Goal: Find specific page/section: Find specific page/section

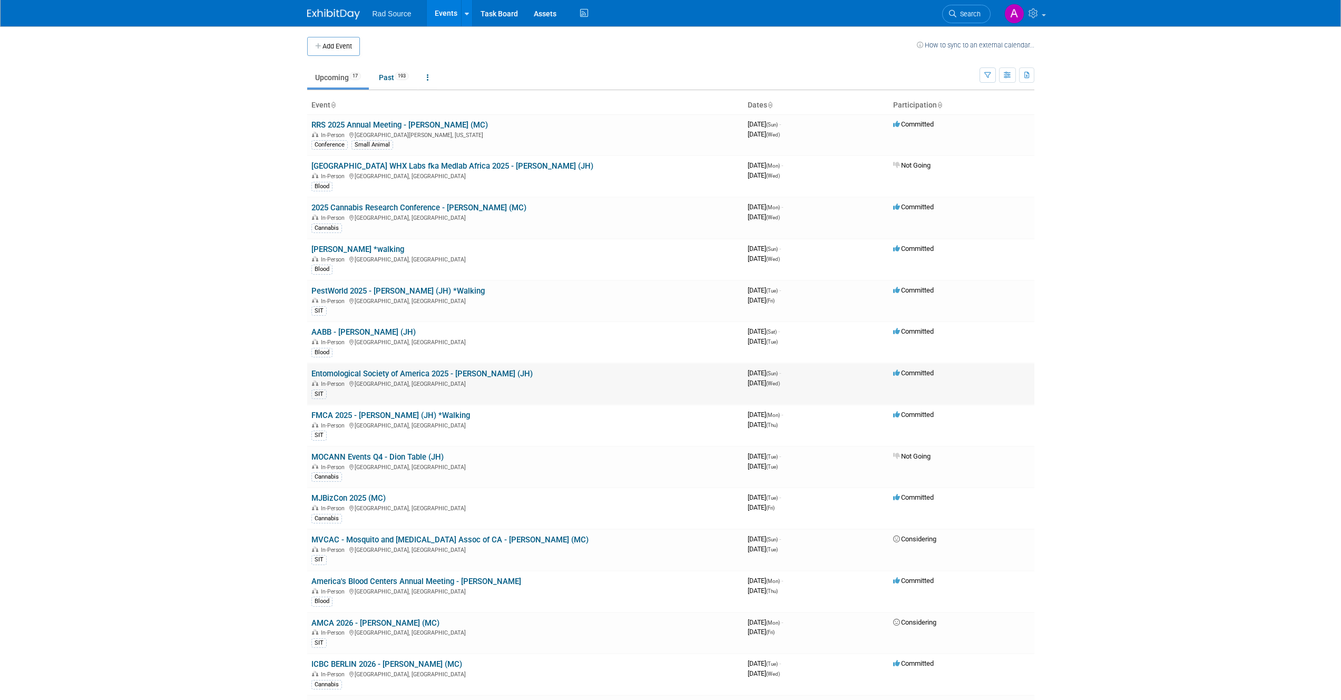
click at [444, 373] on link "Entomological Society of America 2025 - [PERSON_NAME] (JH)" at bounding box center [422, 373] width 221 height 9
click at [119, 210] on body "Rad Source Events Add Event Bulk Upload Events Shareable Event Boards Recently …" at bounding box center [670, 350] width 1341 height 700
click at [244, 130] on body "Rad Source Events Add Event Bulk Upload Events Shareable Event Boards Recently …" at bounding box center [670, 350] width 1341 height 700
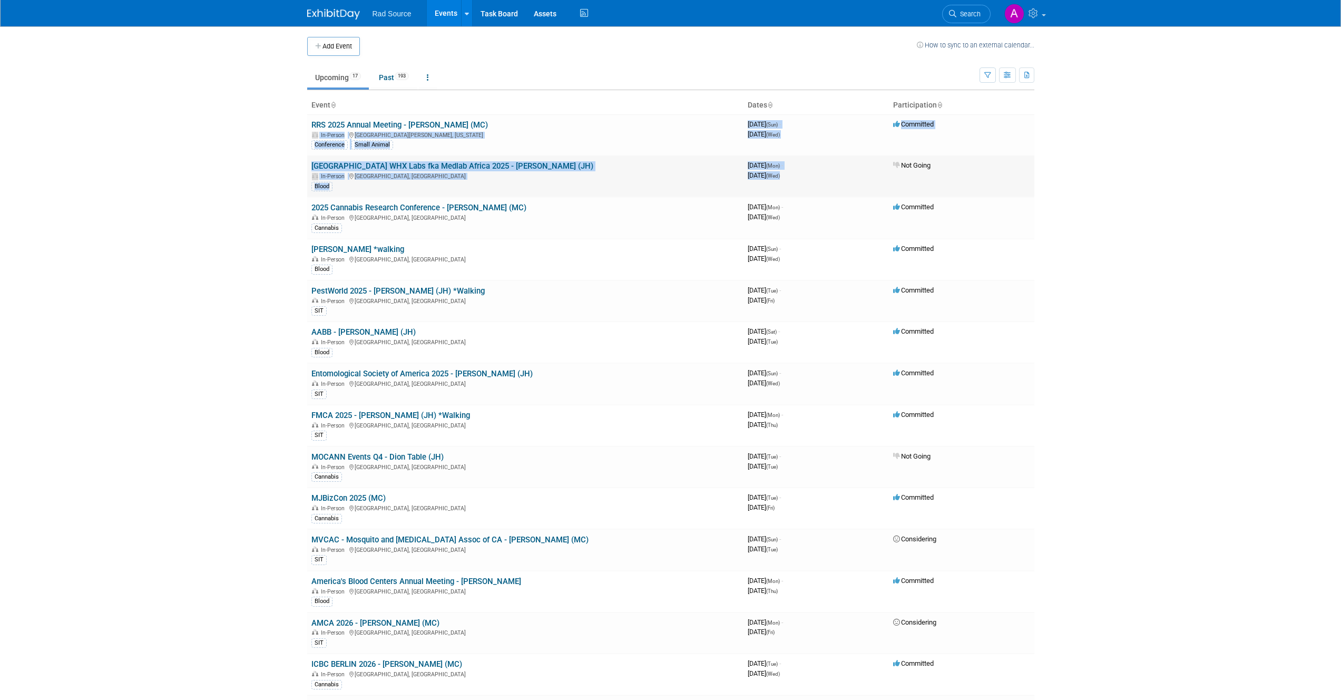
drag, startPoint x: 742, startPoint y: 124, endPoint x: 842, endPoint y: 176, distance: 112.2
click at [842, 176] on tbody "RRS 2025 Annual Meeting - [PERSON_NAME] (MC) In-Person [GEOGRAPHIC_DATA][PERSON…" at bounding box center [670, 466] width 727 height 705
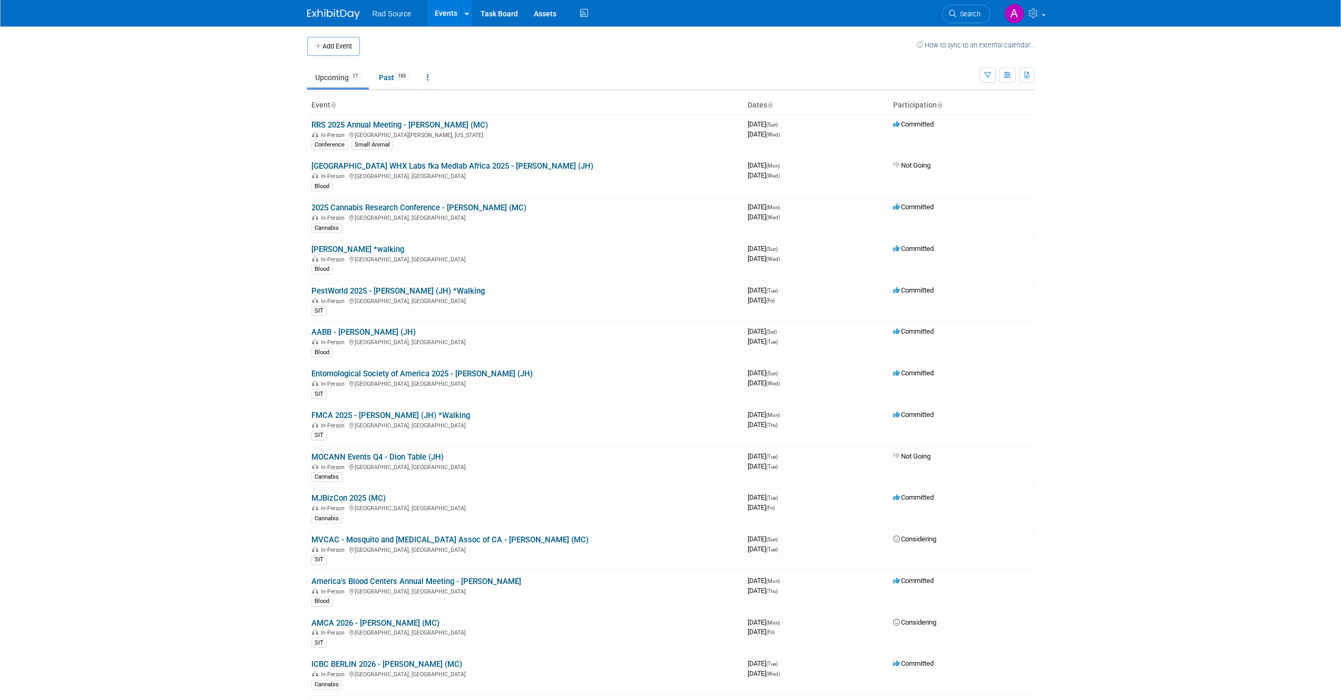
click at [195, 171] on body "Rad Source Events Add Event Bulk Upload Events Shareable Event Boards Recently …" at bounding box center [670, 350] width 1341 height 700
click at [240, 218] on body "Rad Source Events Add Event Bulk Upload Events Shareable Event Boards Recently …" at bounding box center [670, 350] width 1341 height 700
click at [400, 209] on link "2025 Cannabis Research Conference - [PERSON_NAME] (MC)" at bounding box center [419, 207] width 215 height 9
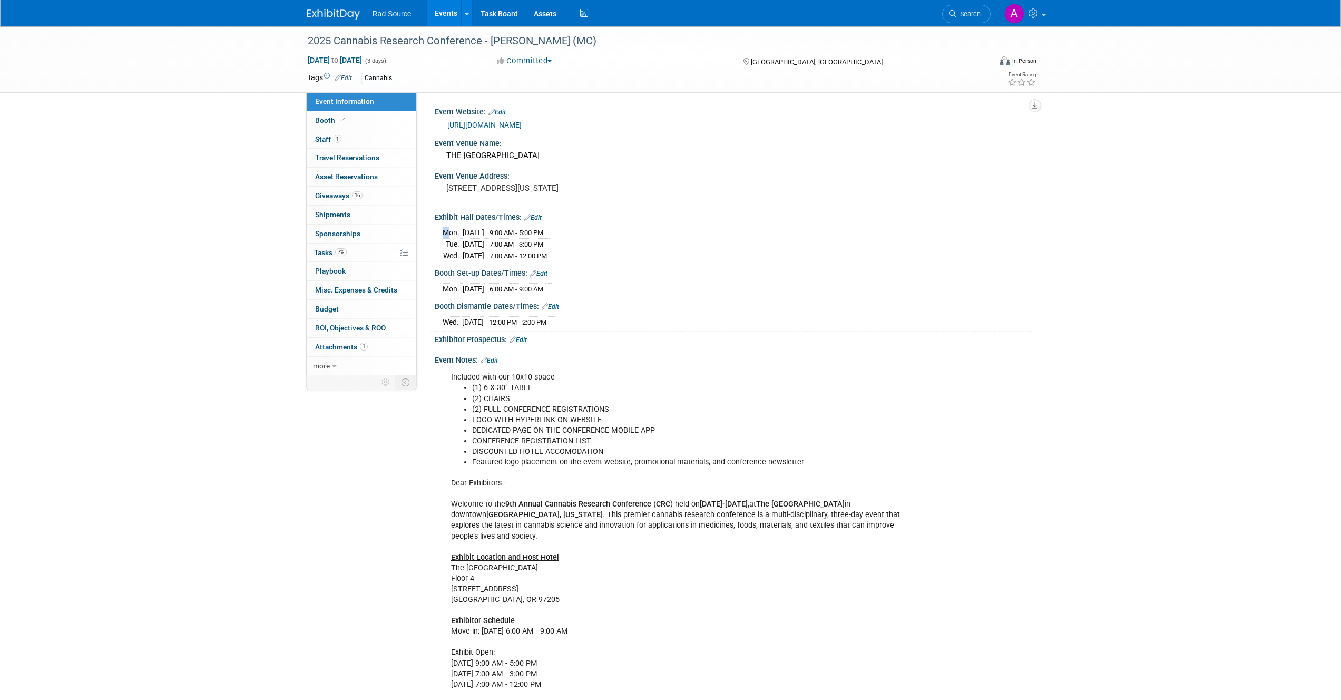
drag, startPoint x: 443, startPoint y: 230, endPoint x: 579, endPoint y: 255, distance: 138.7
click at [579, 255] on div "Mon. Oct 6, 2025 9:00 AM - 5:00 PM Tue. Oct 7, 2025 7:00 AM - 3:00 PM Wed. Oct …" at bounding box center [735, 242] width 584 height 37
click at [521, 247] on span "7:00 AM - 3:00 PM" at bounding box center [517, 244] width 54 height 8
drag, startPoint x: 443, startPoint y: 230, endPoint x: 576, endPoint y: 259, distance: 136.1
click at [576, 259] on div "Mon. Oct 6, 2025 9:00 AM - 5:00 PM Tue. Oct 7, 2025 7:00 AM - 3:00 PM Wed. Oct …" at bounding box center [735, 242] width 584 height 37
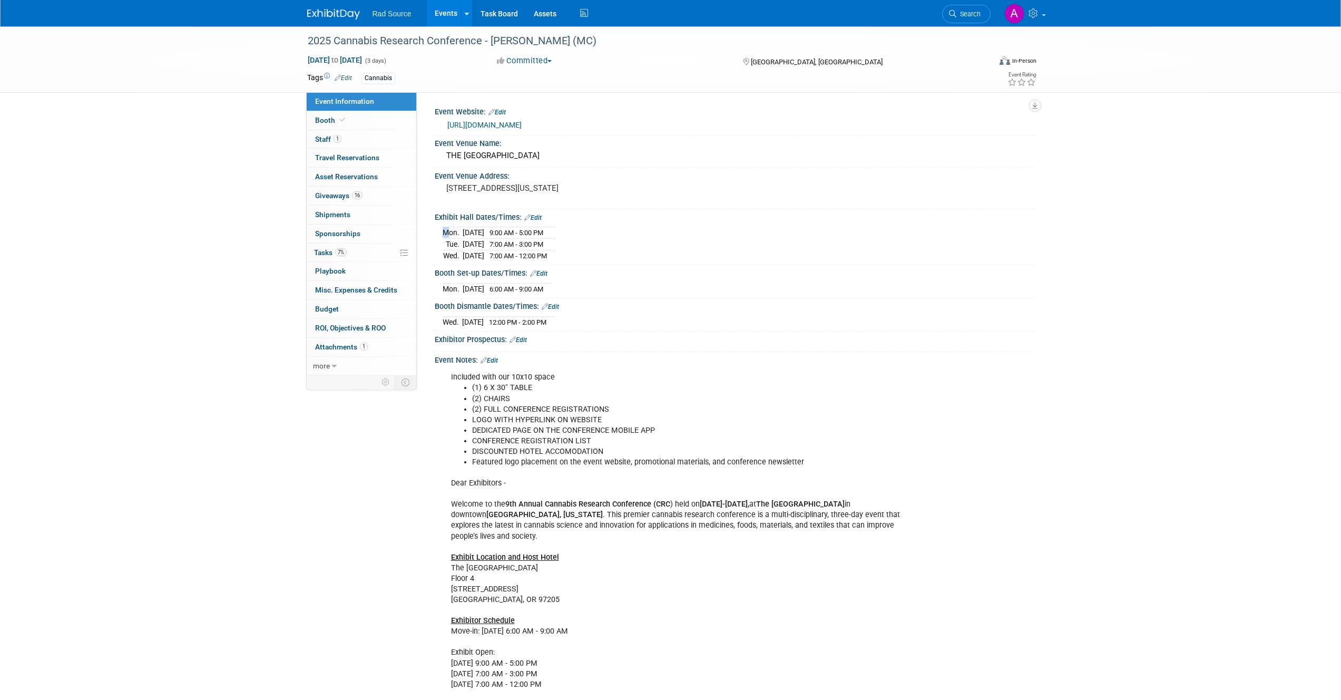
click at [547, 255] on span "7:00 AM - 12:00 PM" at bounding box center [518, 256] width 57 height 8
click at [211, 223] on div "2025 Cannabis Research Conference - Jason (MC) Oct 6, 2025 to Oct 8, 2025 (3 da…" at bounding box center [670, 537] width 1341 height 1022
